Goal: Task Accomplishment & Management: Manage account settings

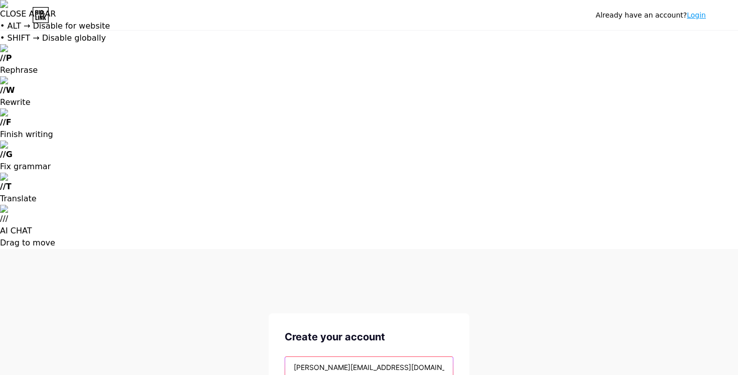
type input "[PERSON_NAME][EMAIL_ADDRESS][DOMAIN_NAME]"
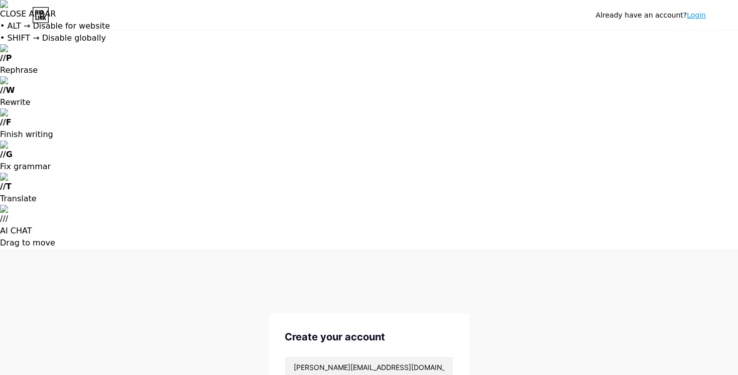
type input "595424"
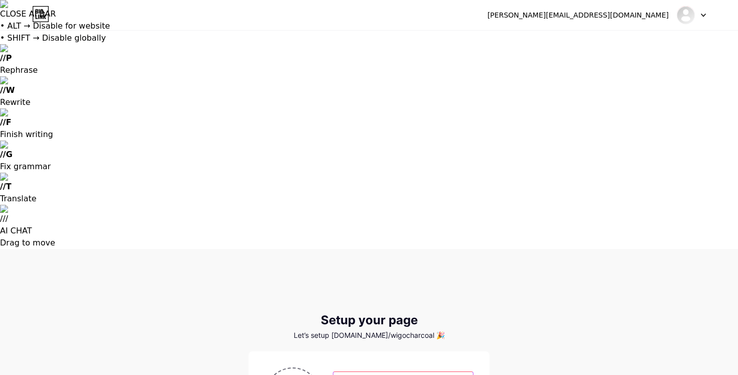
type input "[PERSON_NAME]"
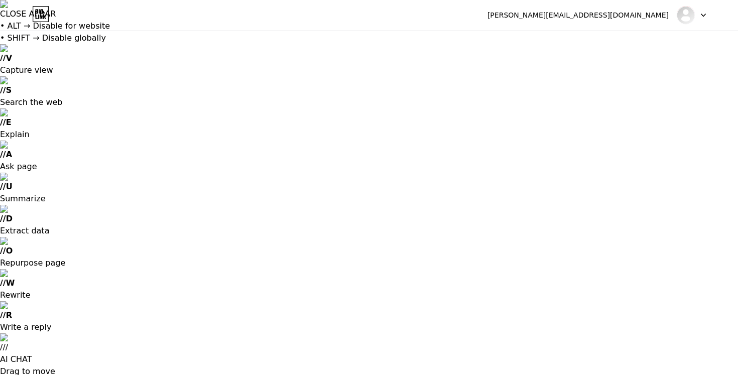
type input "C:\fakepath\logo ig.png"
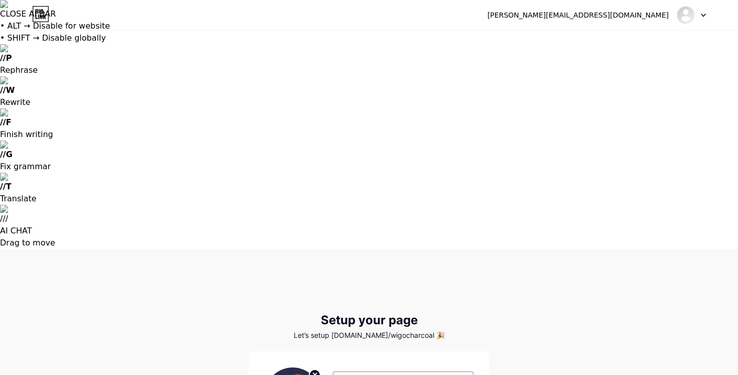
click at [380, 372] on input "[PERSON_NAME]" at bounding box center [404, 382] width 140 height 20
click at [468, 332] on div "Let’s setup [DOMAIN_NAME]/wigocharcoal 🎉" at bounding box center [369, 336] width 241 height 8
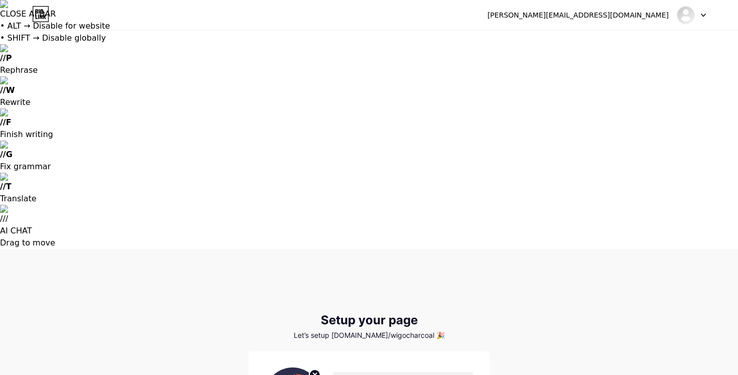
click at [432, 372] on input "[PERSON_NAME]" at bounding box center [404, 382] width 140 height 20
type input "I"
type input "Whatsapp"
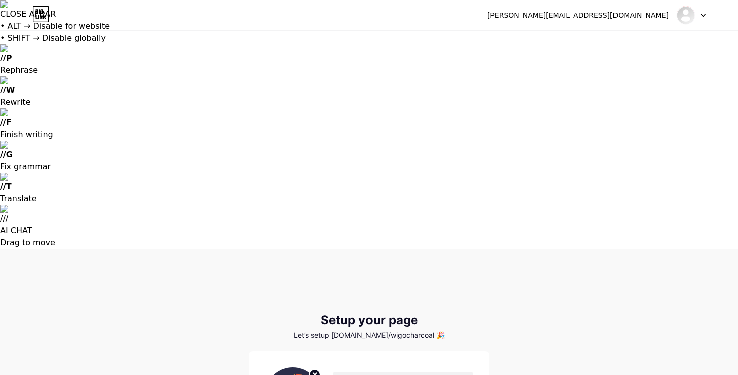
type input "[DOMAIN_NAME][URL]"
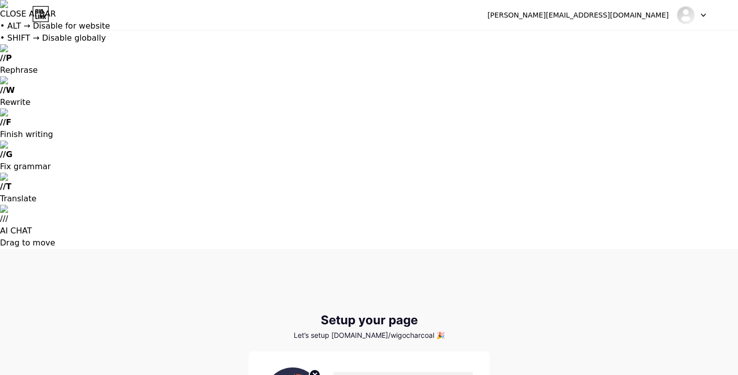
type input "Linkedin"
click at [367, 372] on input "text" at bounding box center [404, 382] width 140 height 20
click at [374, 372] on input "[PERSON_NAME]" at bounding box center [404, 382] width 140 height 20
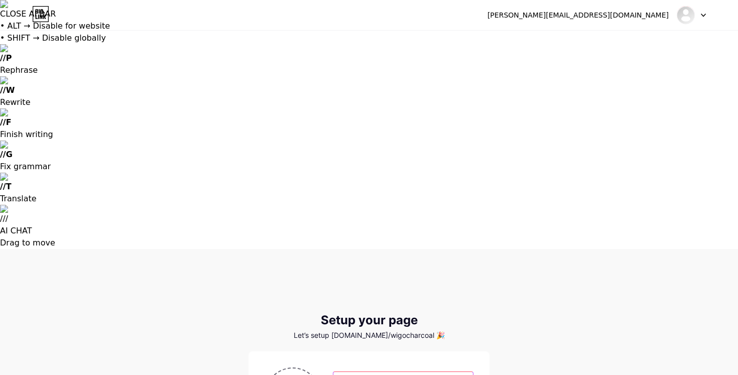
type input "Wigo Charcoal"
type input "T"
type input "Trust in Every Burn"
click at [405, 372] on input "Wigo Charcoal" at bounding box center [404, 382] width 140 height 20
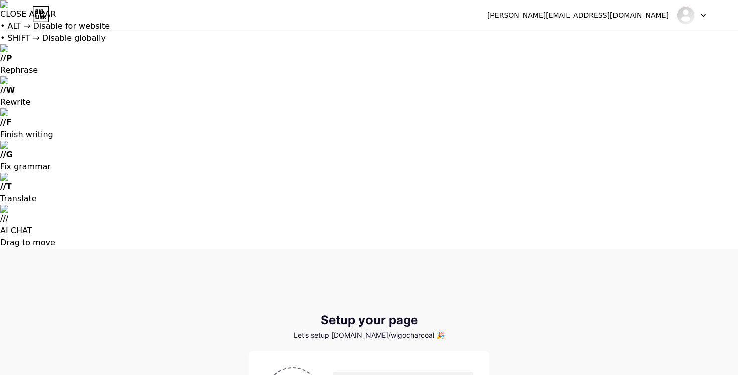
type input "Trust In Every Burn"
type input "Whatsapp"
type input "[DOMAIN_NAME][URL]"
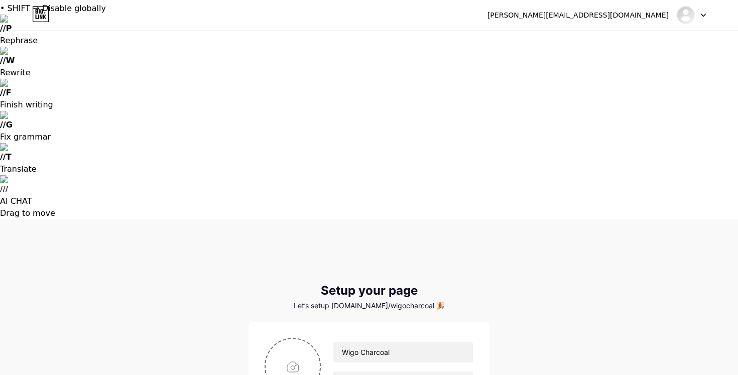
scroll to position [35, 0]
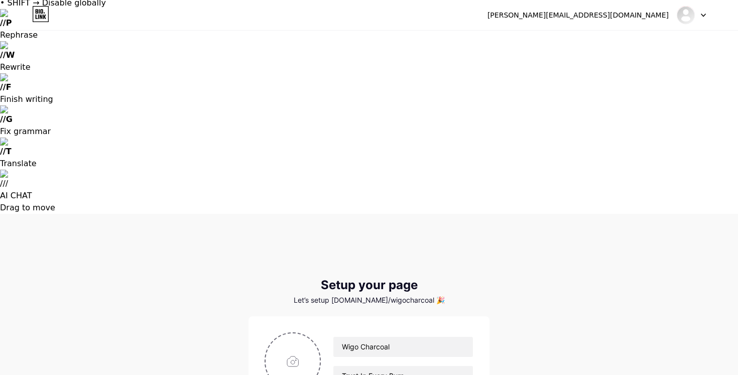
type input "Linkedin"
click at [395, 337] on input "Wigo Charcoal" at bounding box center [404, 347] width 140 height 20
type input "[PERSON_NAME]"
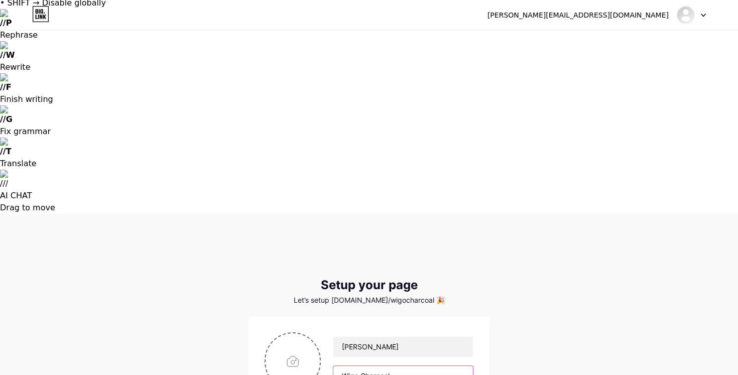
type input "Wigo Charcoal"
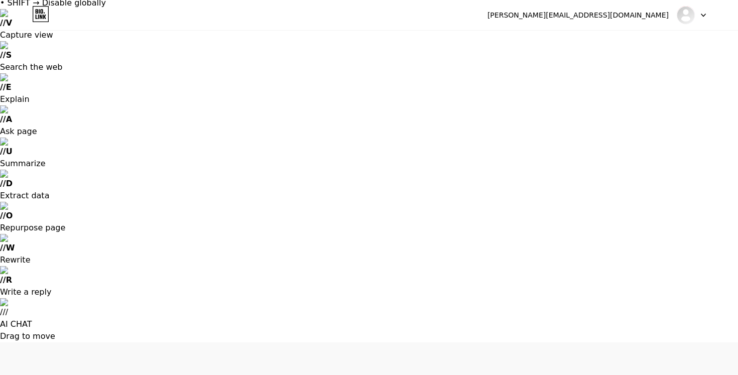
type input "C:\fakepath\IMG_3223.jpg"
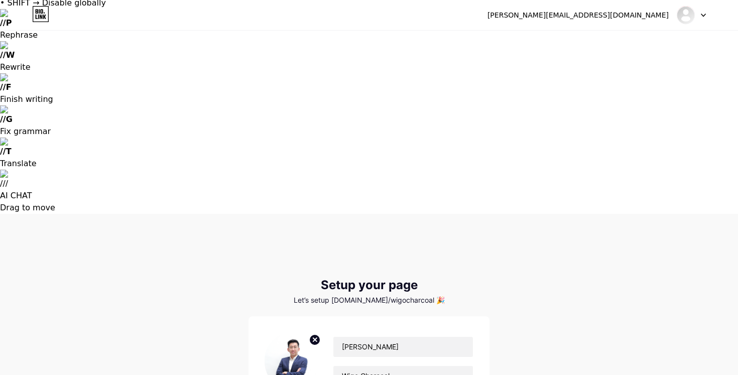
paste input "www.linkedin.com/in/"
type input "www.linkedin.com/in/andywigo"
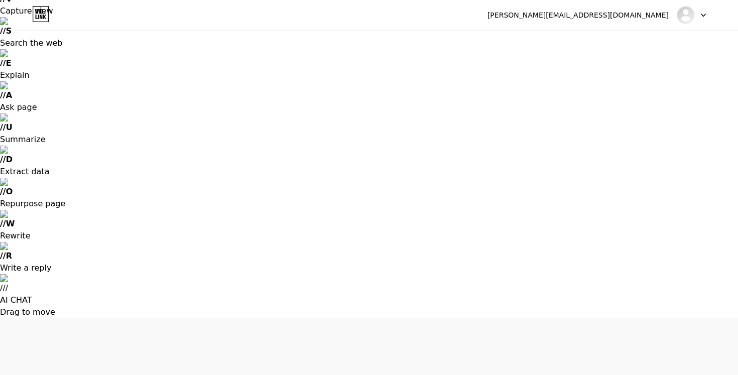
scroll to position [62, 0]
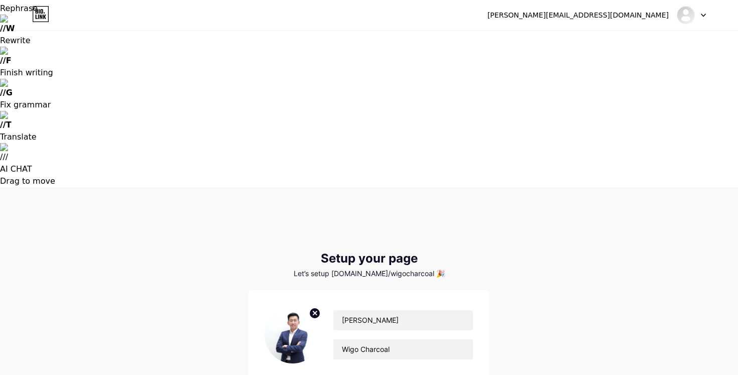
type input "Instagram"
paste input "https://www.instagram.com/andy_w93"
type input "https://www.instagram.com/andy_w93"
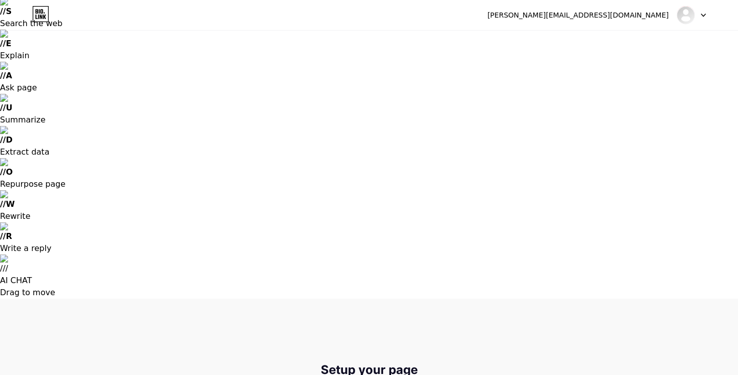
scroll to position [80, 0]
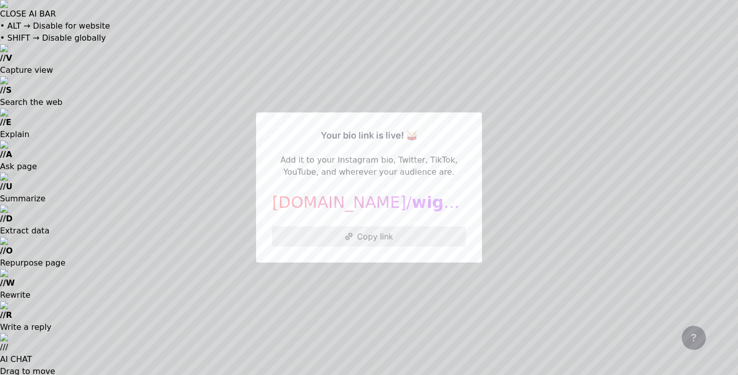
click at [398, 238] on button "Copy link" at bounding box center [369, 237] width 194 height 20
click at [361, 238] on button "Copy link" at bounding box center [369, 237] width 194 height 20
click at [438, 281] on div at bounding box center [369, 187] width 738 height 375
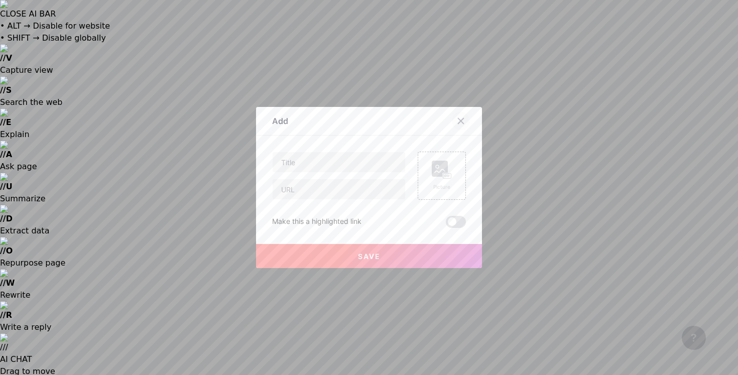
click at [462, 119] on icon at bounding box center [461, 121] width 8 height 8
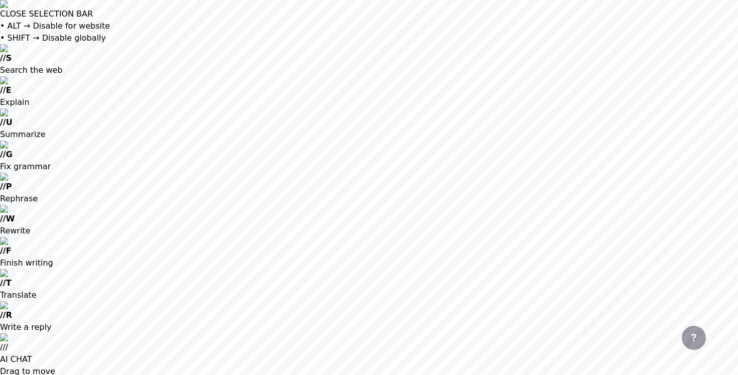
copy link "bio.link/wigocharcoal"
drag, startPoint x: 568, startPoint y: 14, endPoint x: 526, endPoint y: 2, distance: 43.3
